Goal: Task Accomplishment & Management: Use online tool/utility

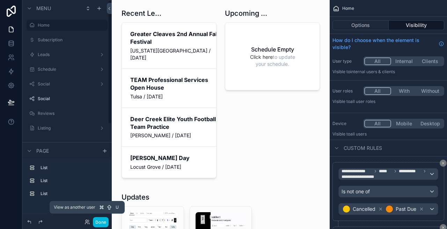
click at [85, 223] on icon at bounding box center [88, 222] width 6 height 6
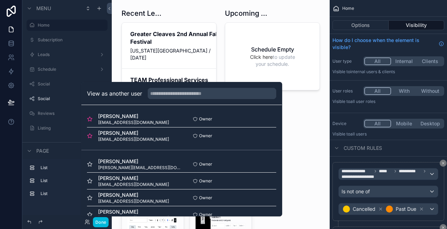
click at [0, 0] on button "Select" at bounding box center [0, 0] width 0 height 0
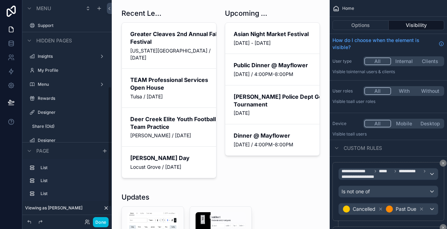
scroll to position [157, 0]
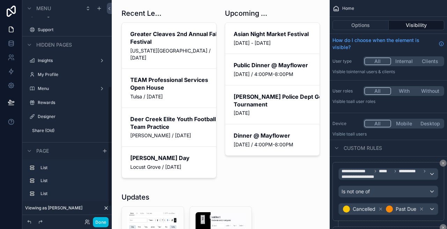
click at [51, 115] on label "Designer" at bounding box center [71, 117] width 66 height 6
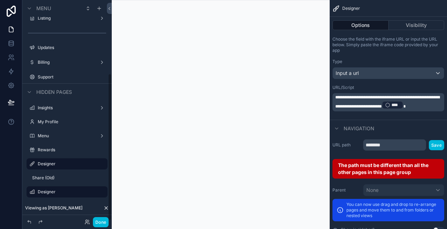
scroll to position [110, 0]
click at [99, 220] on button "Done" at bounding box center [101, 222] width 16 height 10
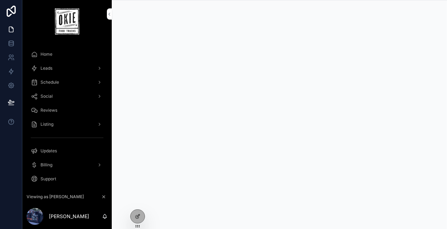
scroll to position [0, 0]
click at [136, 214] on icon at bounding box center [138, 216] width 6 height 6
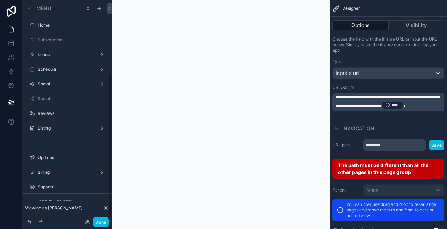
scroll to position [110, 0]
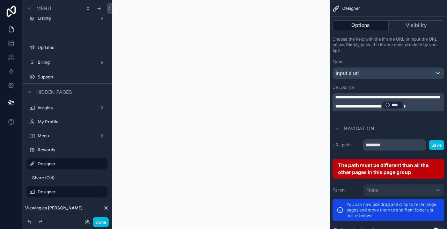
click at [103, 223] on button "Done" at bounding box center [101, 222] width 16 height 10
